Goal: Task Accomplishment & Management: Manage account settings

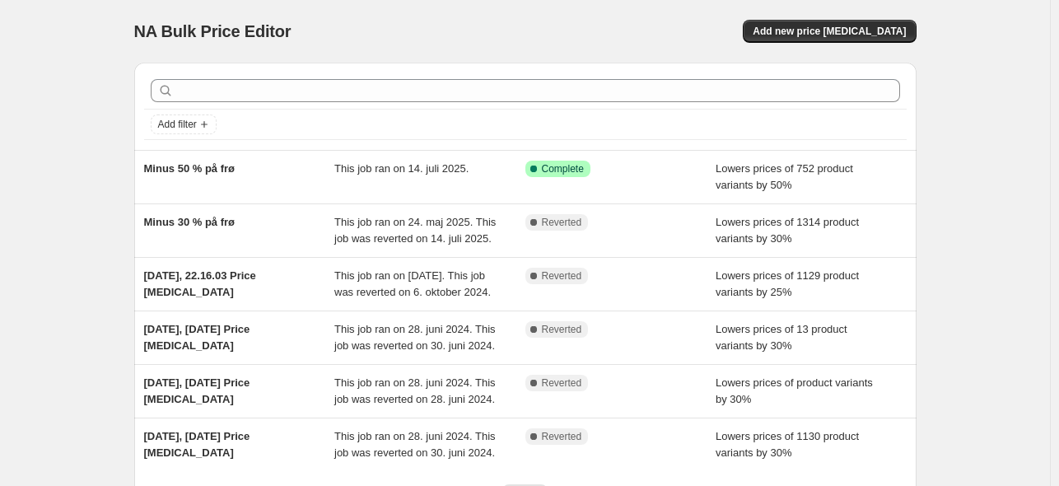
click at [981, 241] on div "NA Bulk Price Editor. This page is ready NA Bulk Price Editor Add new price cha…" at bounding box center [525, 317] width 1050 height 634
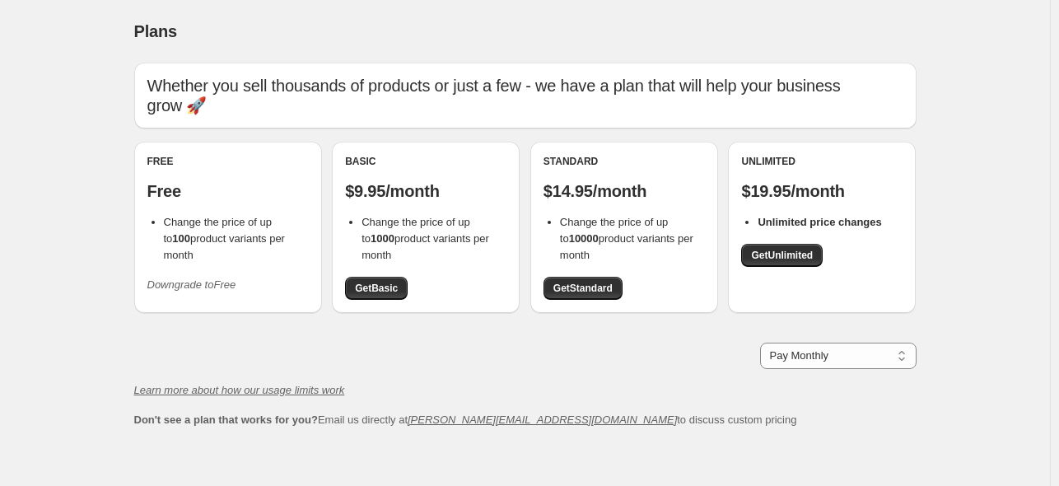
click at [199, 278] on icon "Downgrade to Free" at bounding box center [191, 284] width 89 height 12
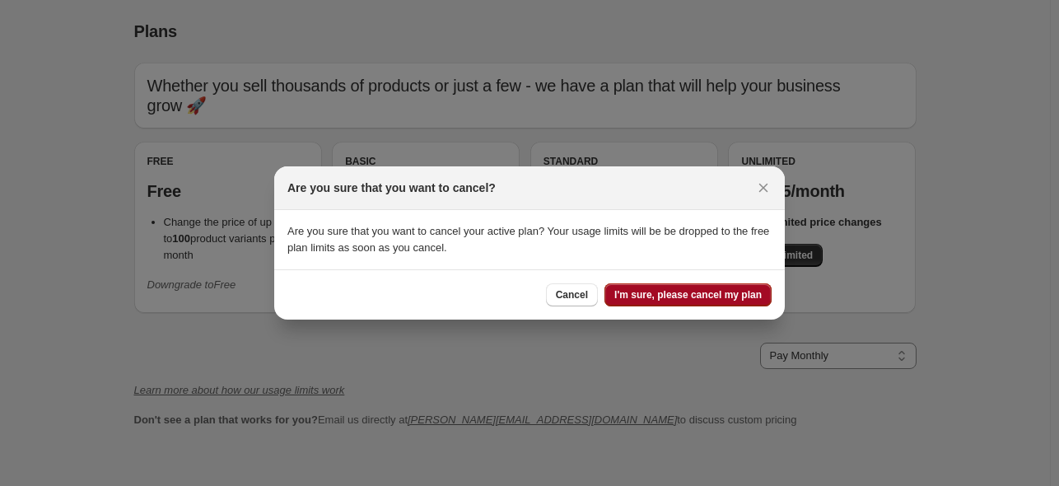
click at [714, 297] on span "I'm sure, please cancel my plan" at bounding box center [687, 294] width 147 height 13
